Goal: Communication & Community: Participate in discussion

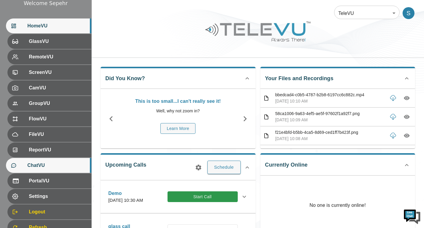
scroll to position [82, 0]
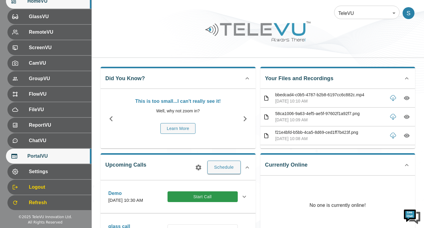
click at [40, 160] on div "PortalVU" at bounding box center [48, 156] width 85 height 15
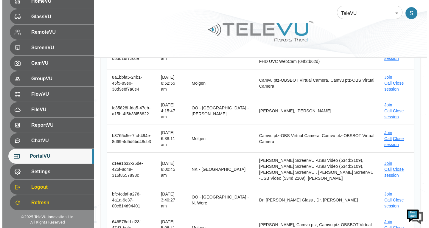
scroll to position [89, 0]
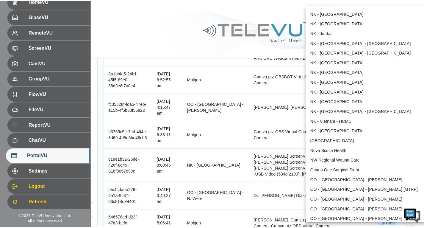
scroll to position [401, 0]
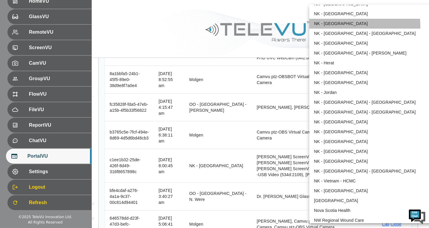
click at [325, 27] on li "NK - [GEOGRAPHIC_DATA]" at bounding box center [371, 24] width 124 height 10
type input "36"
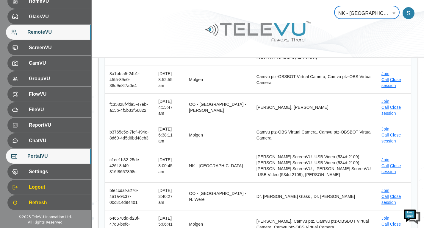
click at [70, 27] on div "RemoteVU" at bounding box center [48, 32] width 85 height 15
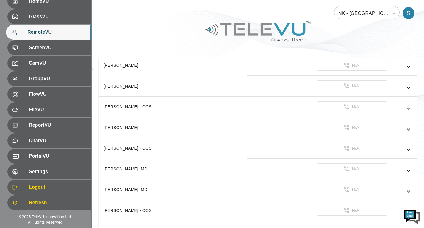
scroll to position [208, 0]
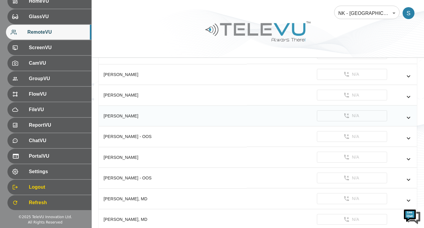
click at [409, 116] on icon "simple table" at bounding box center [408, 117] width 7 height 7
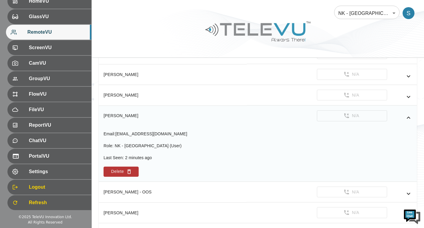
click at [409, 116] on icon "simple table" at bounding box center [408, 117] width 7 height 7
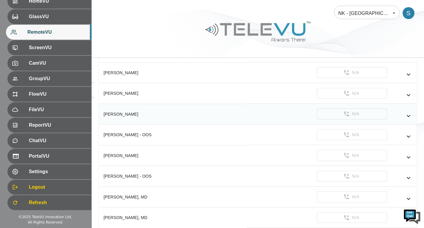
scroll to position [119, 0]
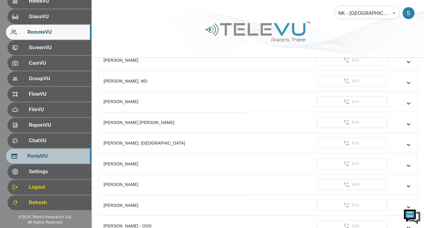
click at [66, 156] on span "PortalVU" at bounding box center [56, 155] width 59 height 7
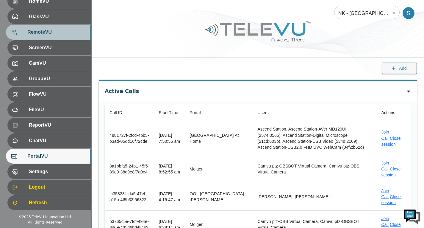
click at [60, 28] on div "RemoteVU" at bounding box center [48, 32] width 85 height 15
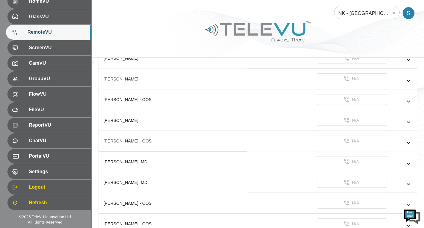
scroll to position [238, 0]
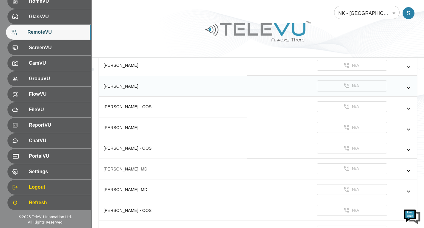
click at [411, 87] on icon "simple table" at bounding box center [408, 87] width 7 height 7
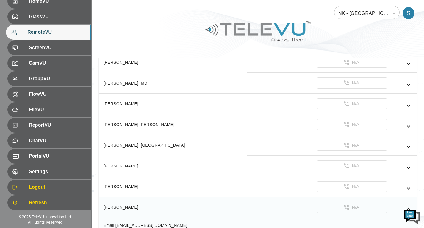
scroll to position [89, 0]
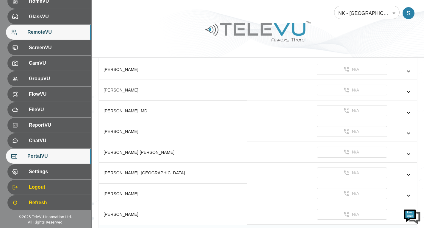
click at [68, 157] on span "PortalVU" at bounding box center [56, 155] width 59 height 7
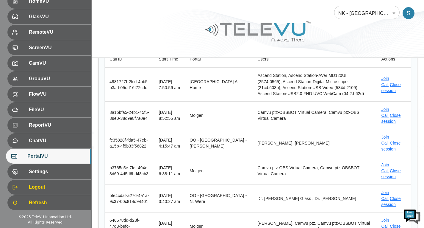
scroll to position [60, 0]
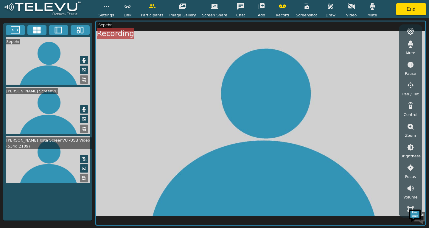
click at [258, 7] on icon "button" at bounding box center [261, 6] width 6 height 6
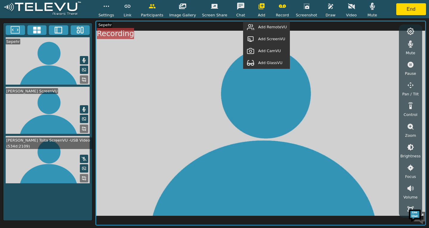
click at [271, 28] on span "Add RemoteVU" at bounding box center [272, 27] width 29 height 6
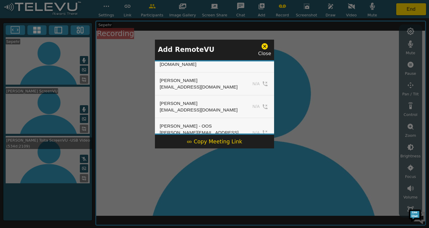
scroll to position [187, 0]
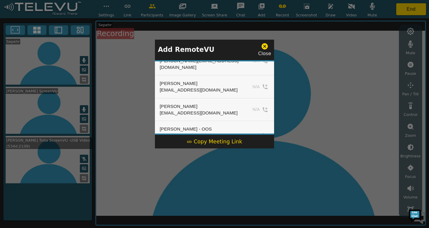
click at [262, 47] on icon at bounding box center [264, 46] width 7 height 7
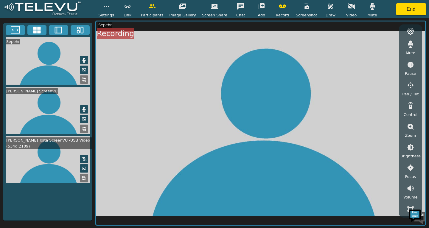
click at [260, 5] on icon "button" at bounding box center [261, 6] width 7 height 7
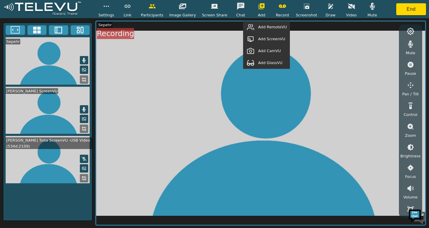
click at [272, 27] on span "Add RemoteVU" at bounding box center [272, 27] width 29 height 6
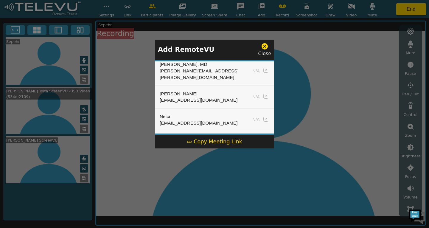
scroll to position [694, 0]
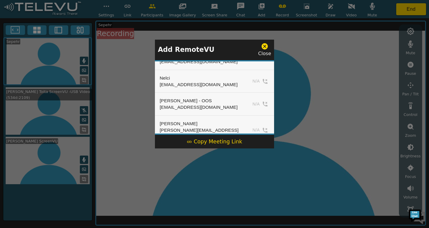
click at [265, 45] on icon at bounding box center [264, 46] width 6 height 6
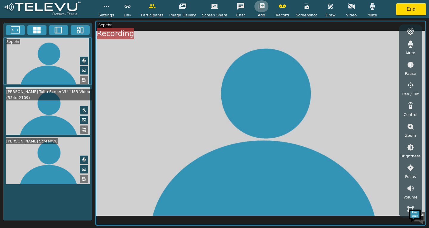
click at [258, 10] on button "button" at bounding box center [261, 6] width 15 height 12
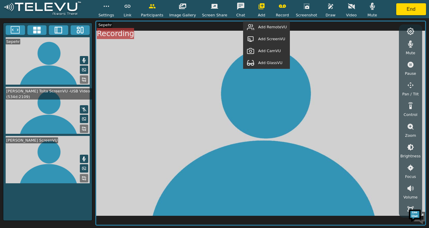
click at [274, 29] on span "Add RemoteVU" at bounding box center [272, 27] width 29 height 6
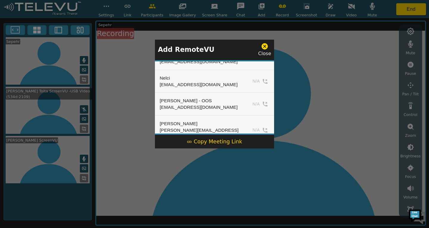
click at [264, 49] on icon at bounding box center [264, 46] width 6 height 6
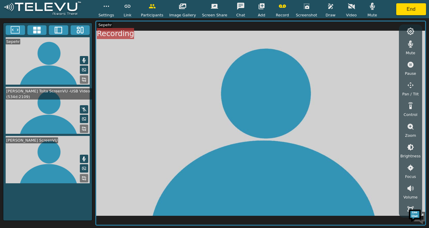
click at [260, 4] on icon "button" at bounding box center [261, 6] width 6 height 6
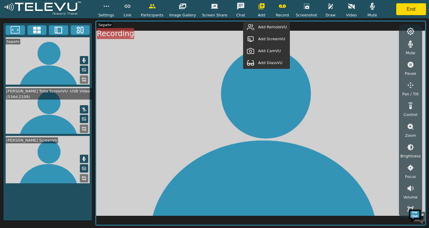
click at [275, 27] on span "Add RemoteVU" at bounding box center [272, 27] width 29 height 6
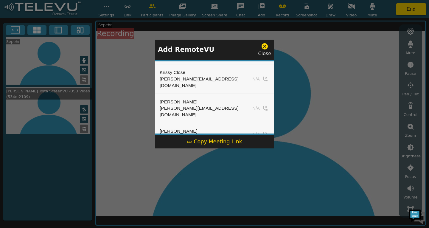
scroll to position [596, 0]
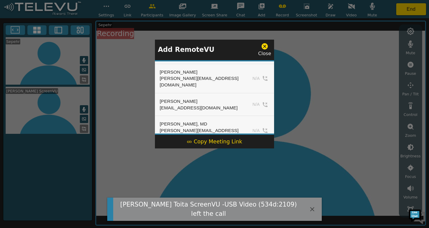
click at [267, 47] on icon at bounding box center [264, 46] width 7 height 7
